Goal: Find specific page/section: Find specific page/section

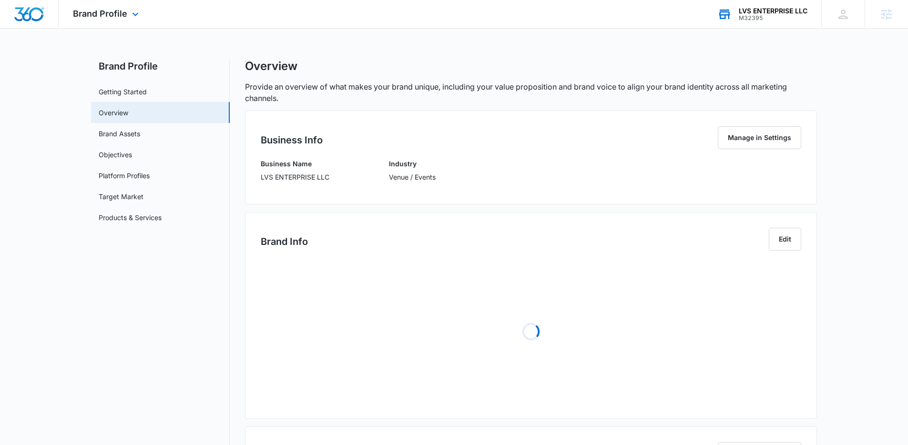
click at [783, 17] on div "M32395" at bounding box center [772, 18] width 69 height 7
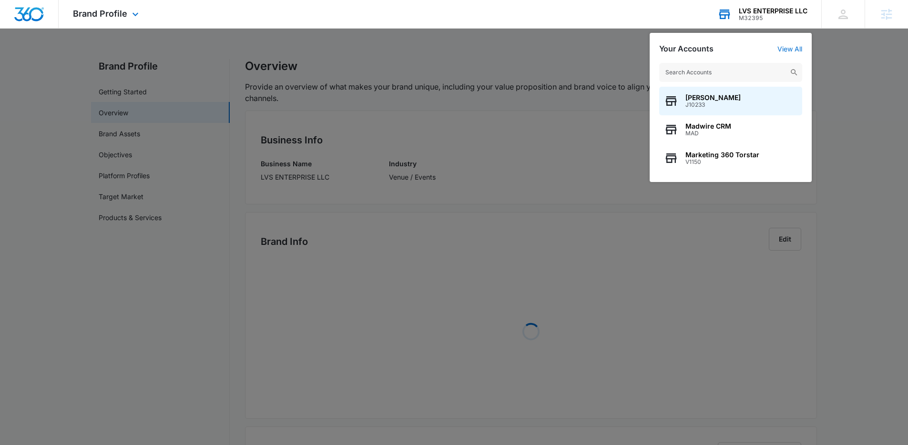
click at [685, 72] on input "text" at bounding box center [730, 72] width 143 height 19
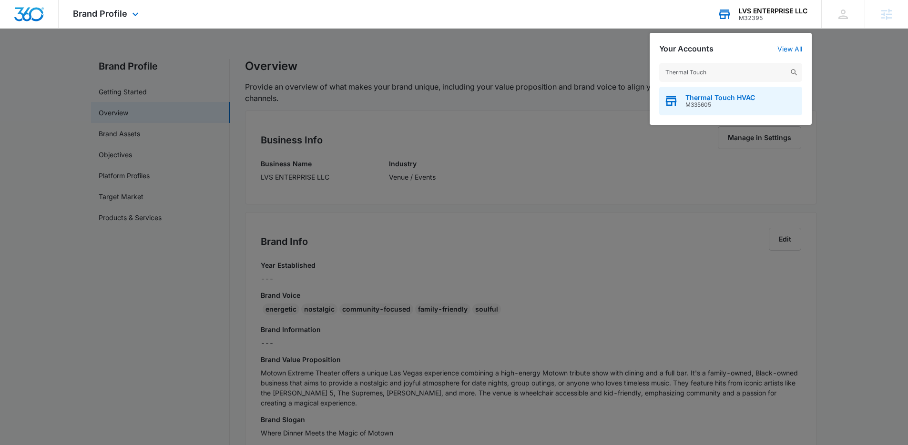
type input "Thermal Touch"
click at [715, 110] on div "Thermal Touch HVAC M335605" at bounding box center [730, 101] width 143 height 29
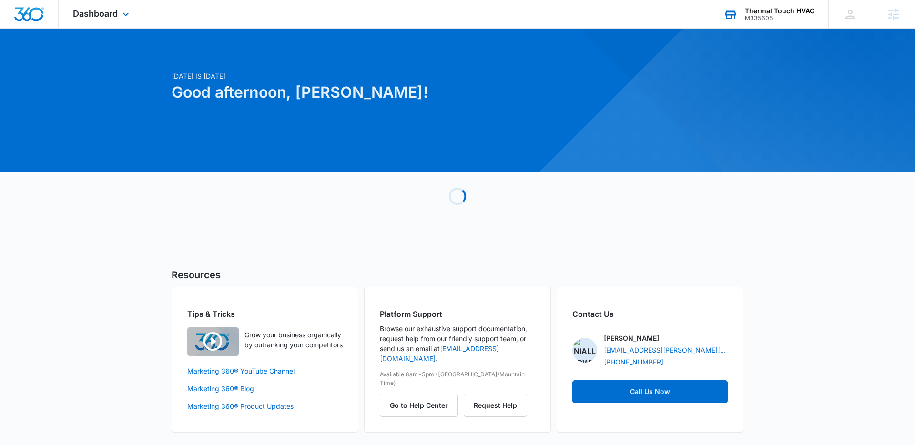
click at [209, 36] on div at bounding box center [457, 100] width 915 height 143
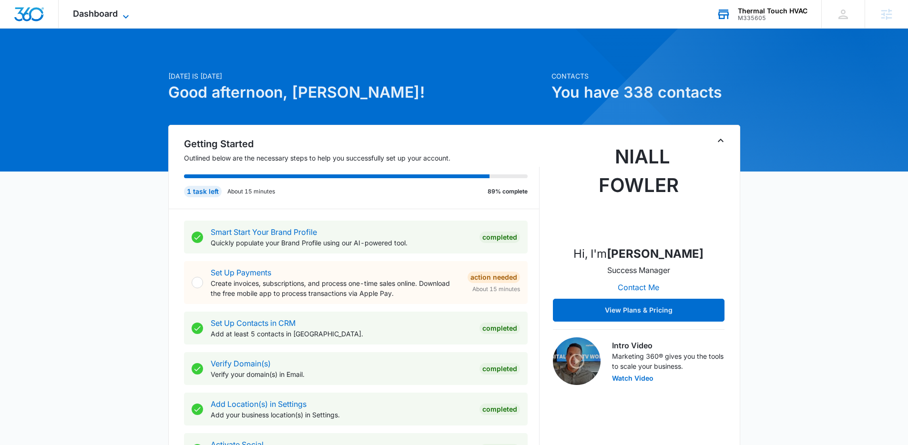
click at [109, 17] on span "Dashboard" at bounding box center [95, 14] width 45 height 10
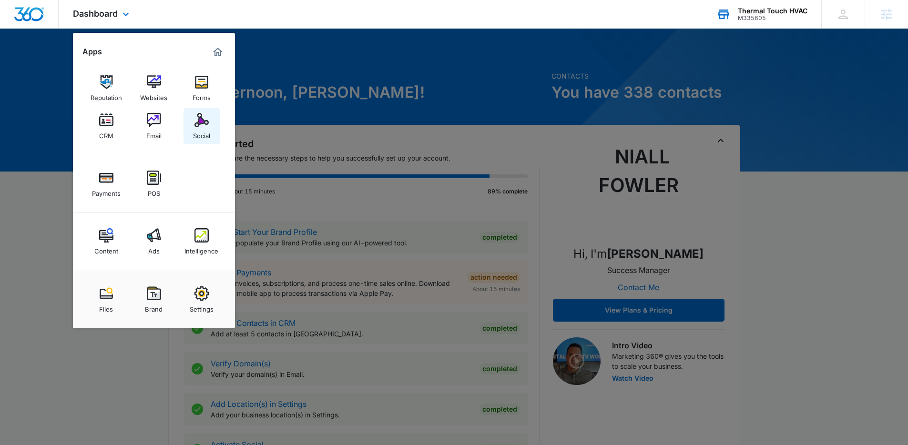
click at [194, 122] on img at bounding box center [201, 120] width 14 height 14
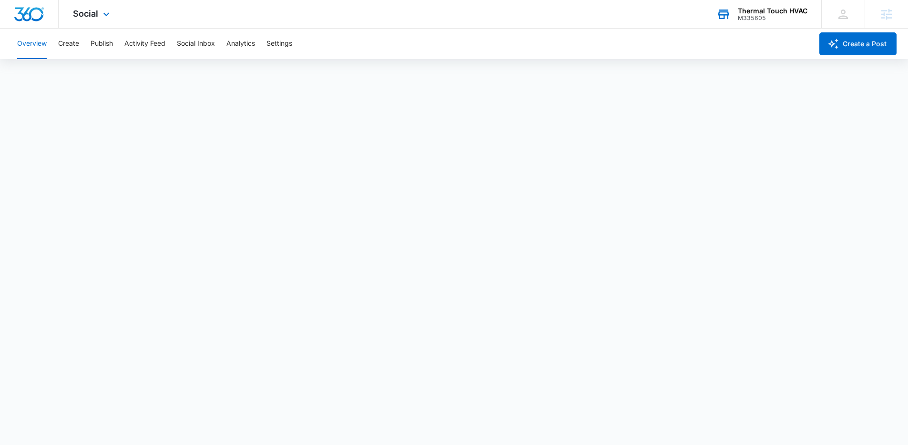
scroll to position [2, 0]
click at [346, 9] on div "Social Apps Reputation Websites Forms CRM Email Social Payments POS Content Ads…" at bounding box center [454, 14] width 908 height 29
